Goal: Navigation & Orientation: Understand site structure

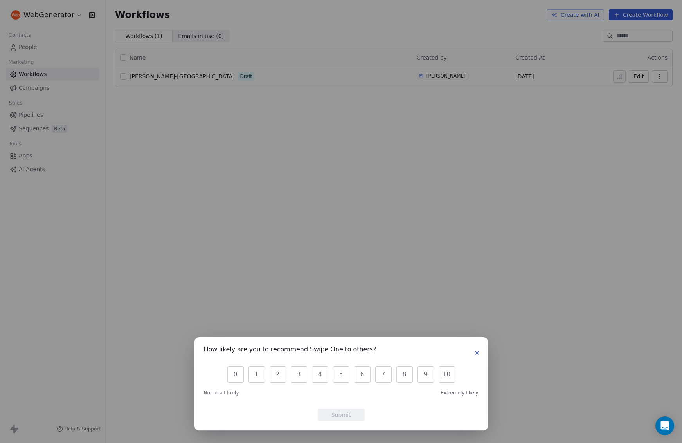
click at [477, 354] on icon "button" at bounding box center [477, 353] width 6 height 6
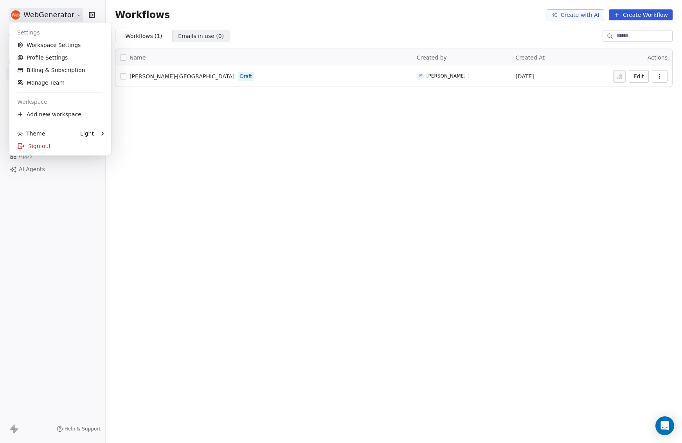
click at [69, 17] on html "WebGenerator Contacts People Marketing Workflows Campaigns Sales Pipelines Sequ…" at bounding box center [341, 221] width 682 height 443
click at [45, 58] on link "Profile Settings" at bounding box center [61, 57] width 96 height 13
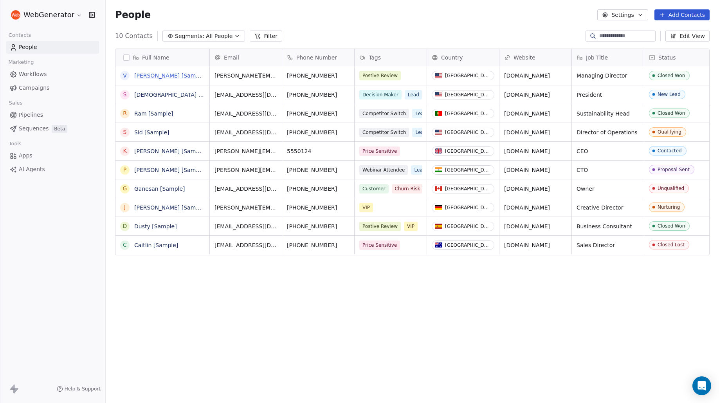
scroll to position [354, 613]
click at [639, 13] on icon "button" at bounding box center [640, 15] width 6 height 6
click at [629, 33] on span "Contact Properties" at bounding box center [643, 32] width 51 height 8
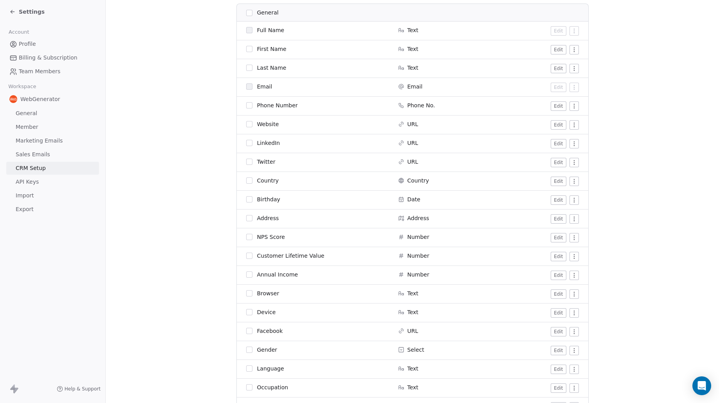
scroll to position [27, 0]
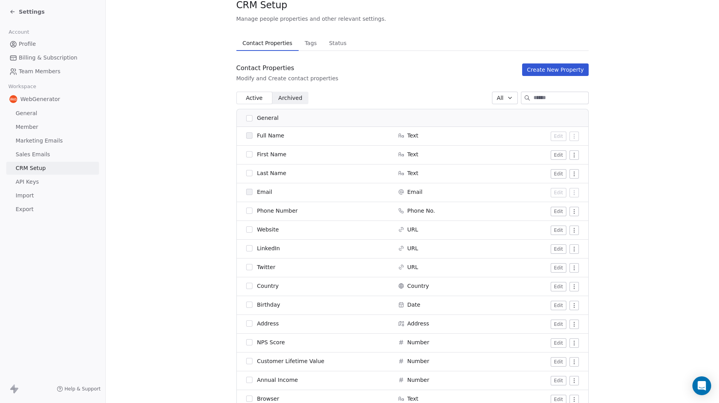
click at [310, 48] on span "Tags" at bounding box center [310, 43] width 18 height 11
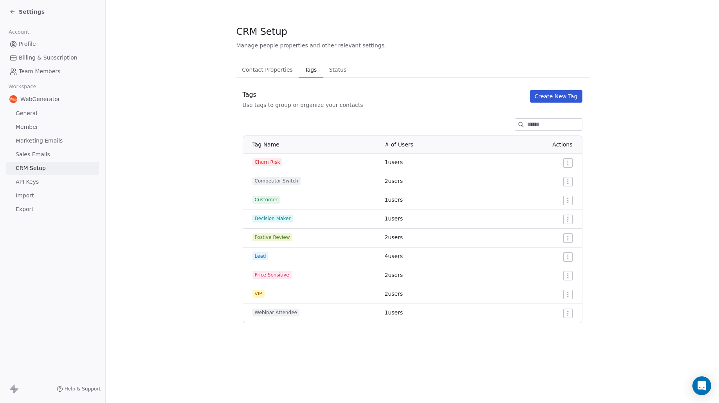
click at [336, 71] on span "Status" at bounding box center [338, 69] width 24 height 11
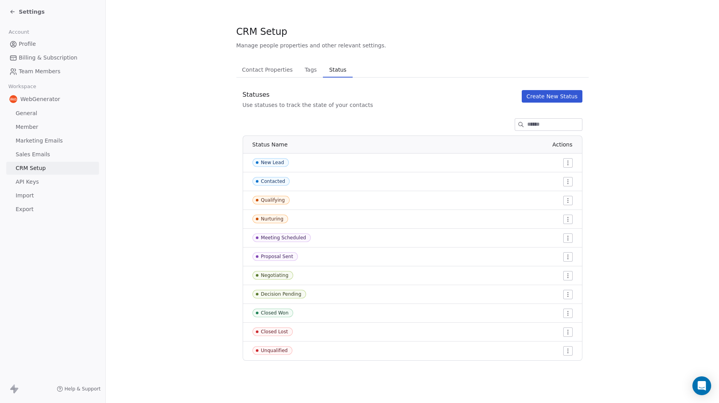
click at [45, 153] on span "Sales Emails" at bounding box center [33, 154] width 34 height 8
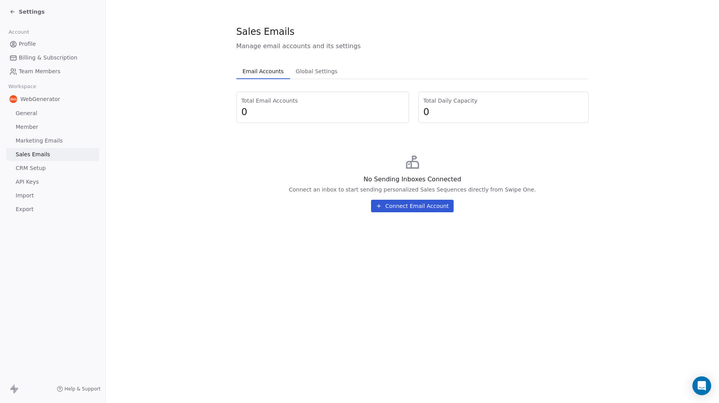
click at [57, 143] on span "Marketing Emails" at bounding box center [39, 141] width 47 height 8
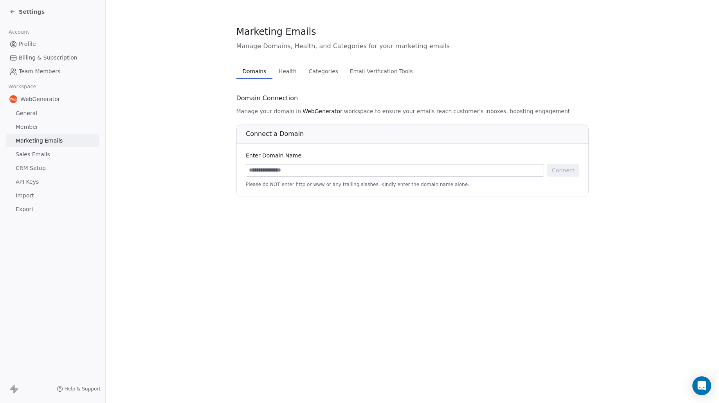
click at [36, 129] on span "Member" at bounding box center [27, 127] width 23 height 8
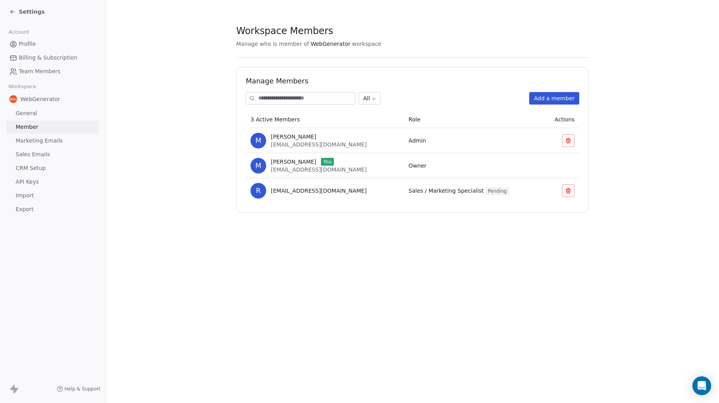
click at [35, 112] on span "General" at bounding box center [27, 113] width 22 height 8
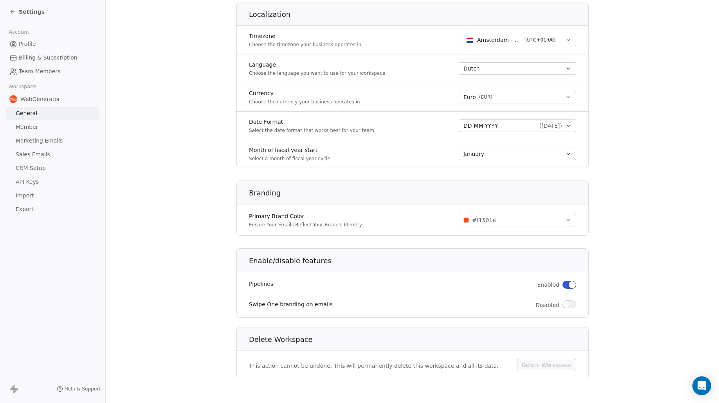
scroll to position [330, 0]
click at [27, 98] on span "WebGenerator" at bounding box center [40, 99] width 40 height 8
click at [22, 12] on span "Settings" at bounding box center [32, 12] width 26 height 8
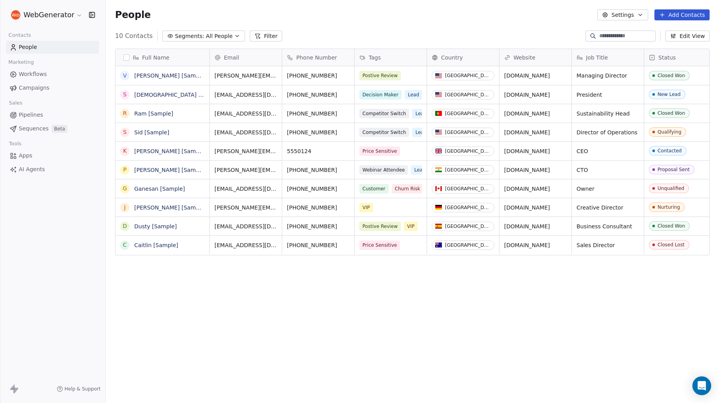
scroll to position [354, 613]
click at [25, 154] on span "Apps" at bounding box center [26, 156] width 14 height 8
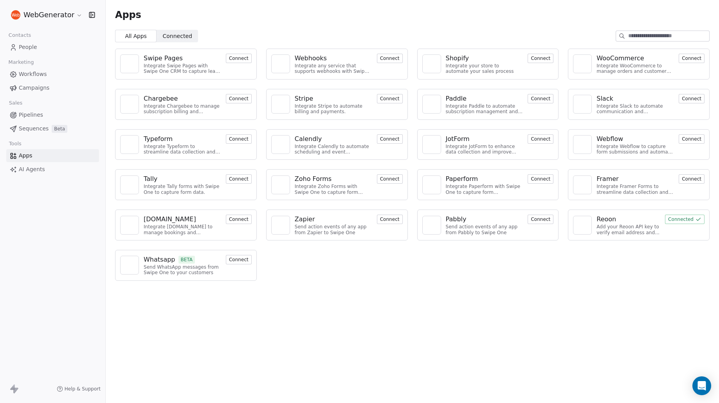
click at [41, 170] on span "AI Agents" at bounding box center [32, 169] width 26 height 8
